Goal: Task Accomplishment & Management: Manage account settings

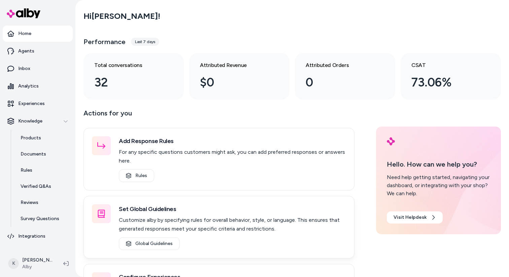
scroll to position [56, 0]
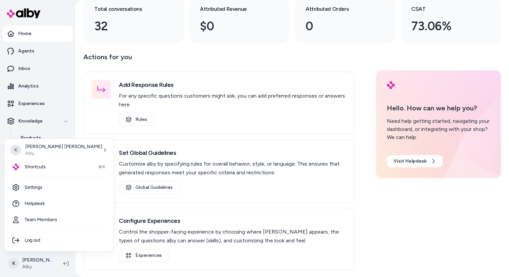
click at [40, 261] on html "Home Agents Inbox Analytics Experiences Knowledge Products Documents Rules Veri…" at bounding box center [254, 138] width 509 height 277
click at [56, 186] on link "Settings" at bounding box center [59, 187] width 104 height 16
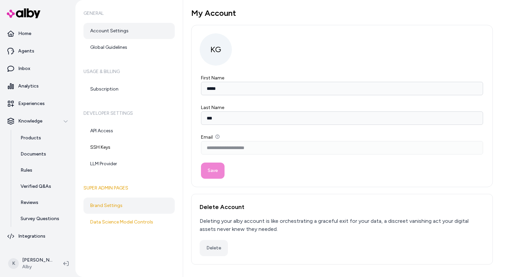
click at [121, 203] on link "Brand Settings" at bounding box center [128, 205] width 91 height 16
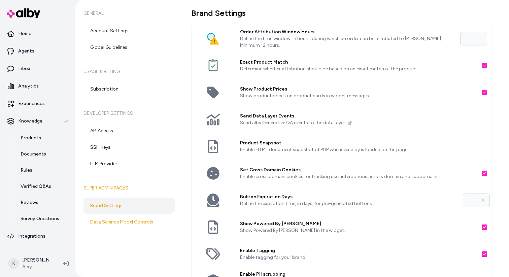
click at [258, 89] on label "Show Product Prices" at bounding box center [358, 89] width 236 height 7
click at [481, 90] on button "Show Product Prices" at bounding box center [483, 92] width 5 height 5
click at [258, 89] on label "Show Product Prices" at bounding box center [358, 89] width 236 height 7
click at [481, 90] on button "Show Product Prices" at bounding box center [483, 92] width 5 height 5
type button "on"
